Goal: Information Seeking & Learning: Learn about a topic

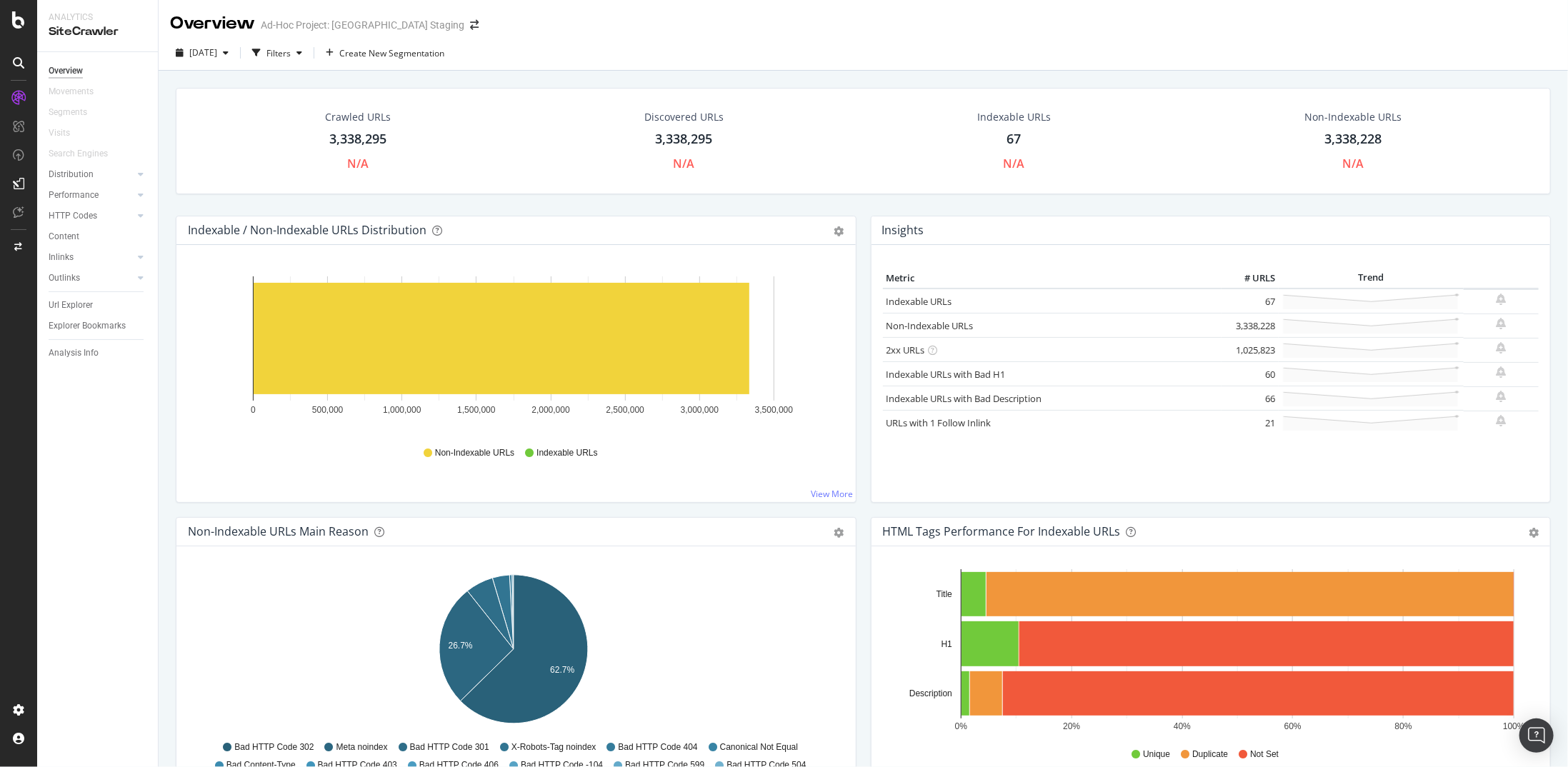
scroll to position [500, 0]
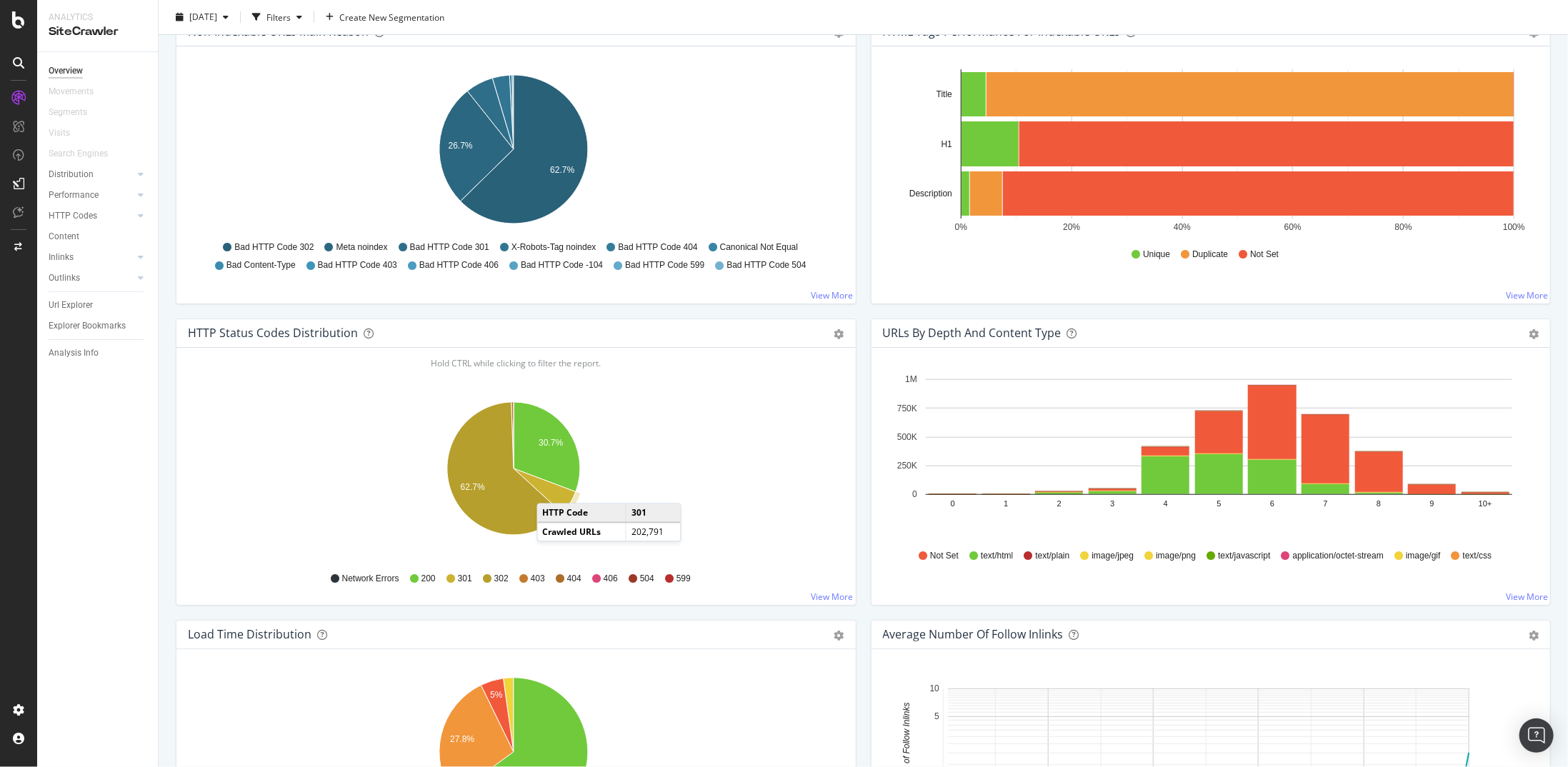
click at [551, 486] on icon "A chart." at bounding box center [545, 491] width 62 height 45
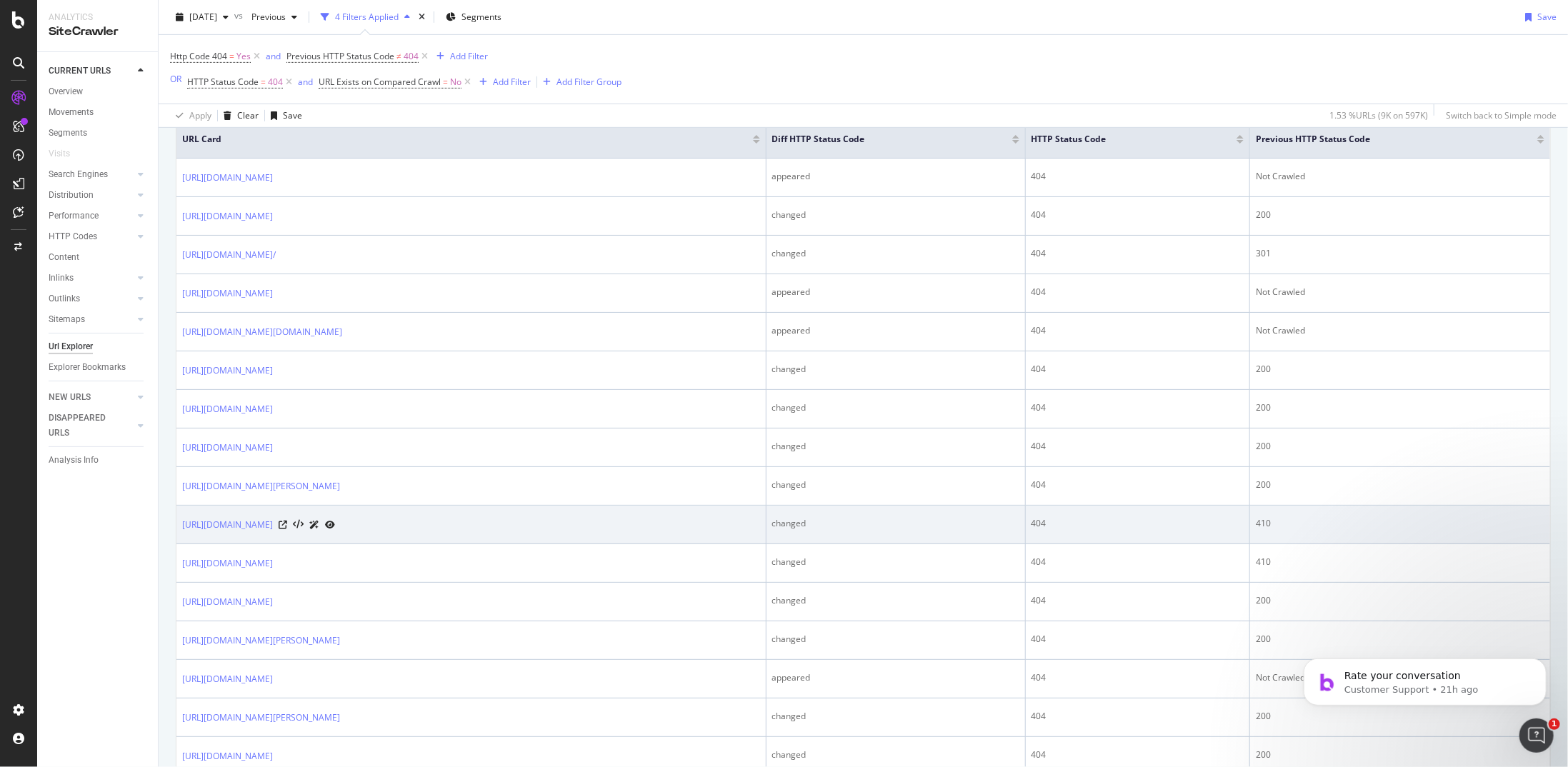
scroll to position [429, 0]
